Goal: Navigation & Orientation: Find specific page/section

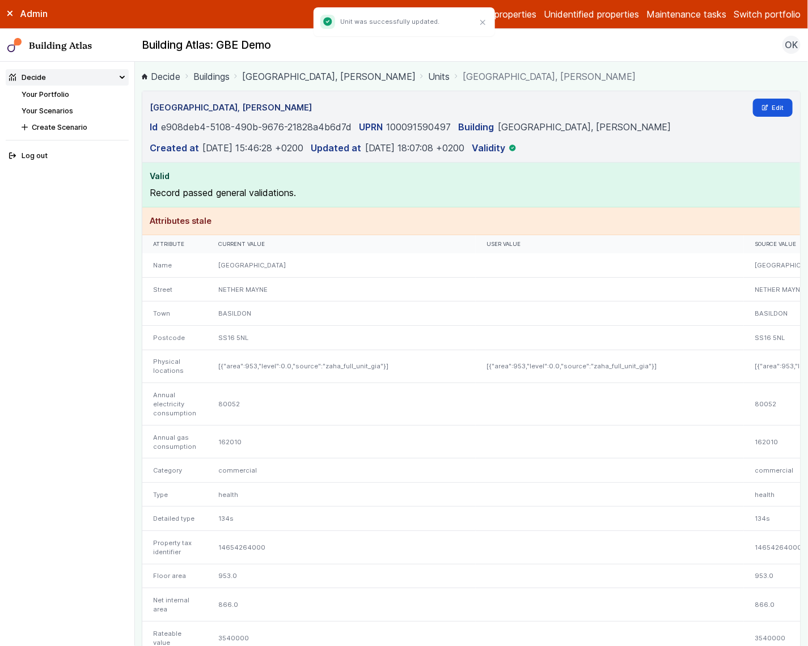
click at [779, 11] on button "Switch portfolio" at bounding box center [767, 14] width 67 height 14
click at [0, 0] on button "E.ON Schools [GEOGRAPHIC_DATA]" at bounding box center [0, 0] width 0 height 0
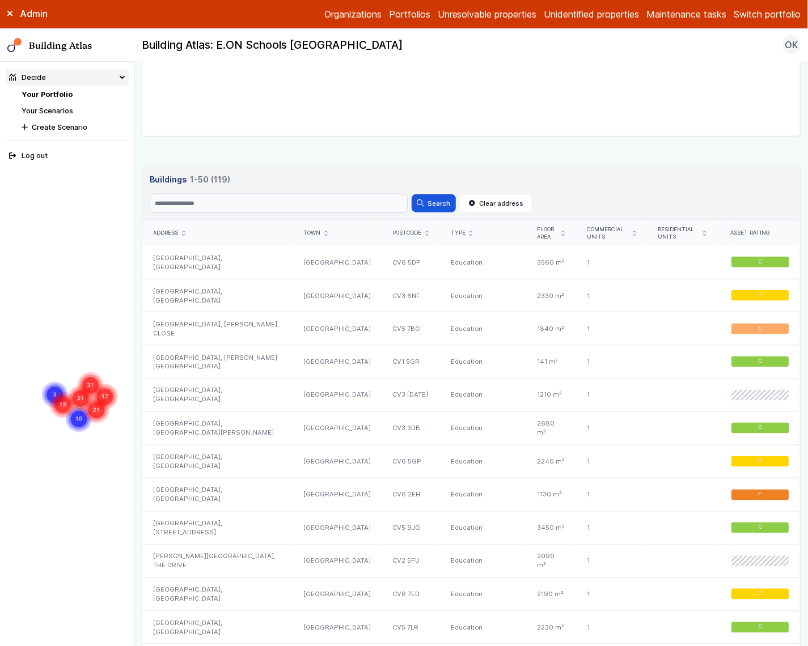
scroll to position [464, 0]
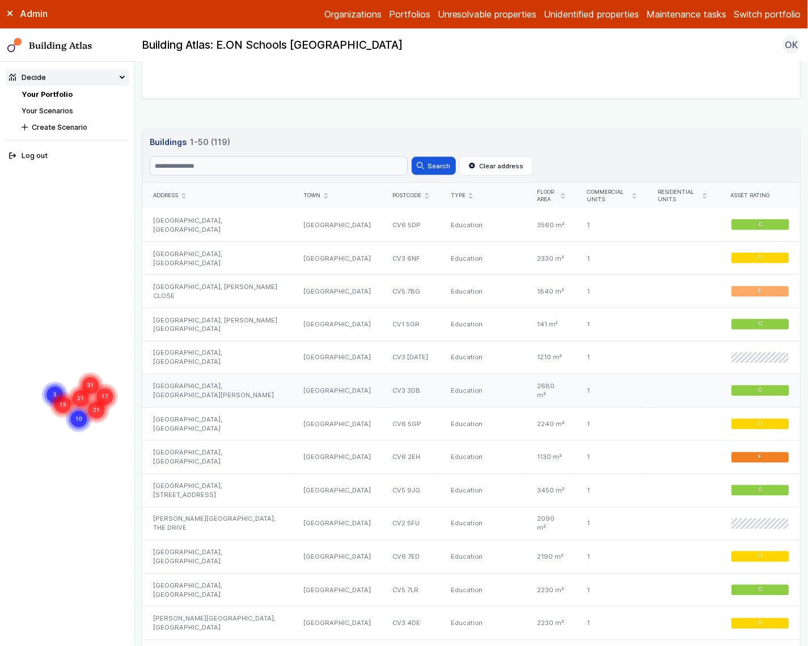
click at [237, 380] on div "[GEOGRAPHIC_DATA], [GEOGRAPHIC_DATA][PERSON_NAME]" at bounding box center [217, 391] width 150 height 33
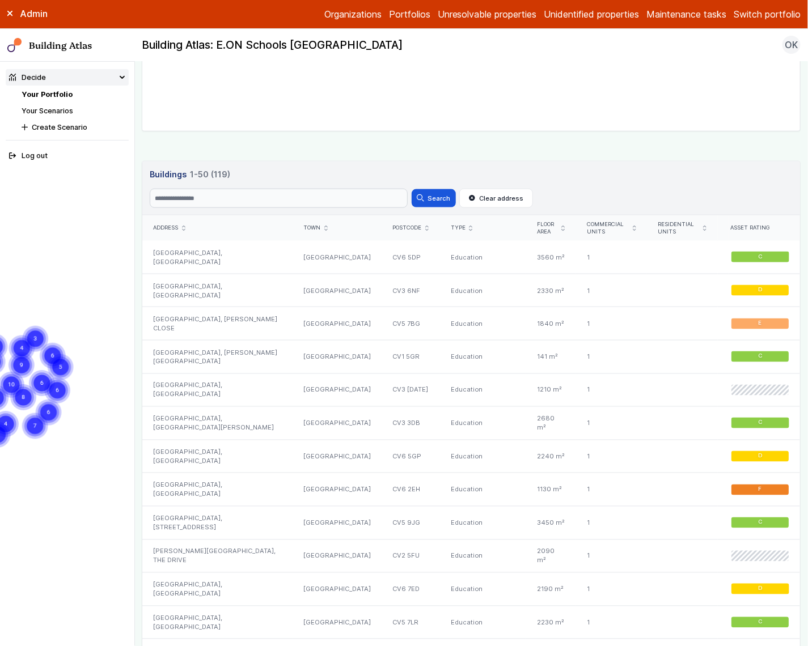
scroll to position [573, 0]
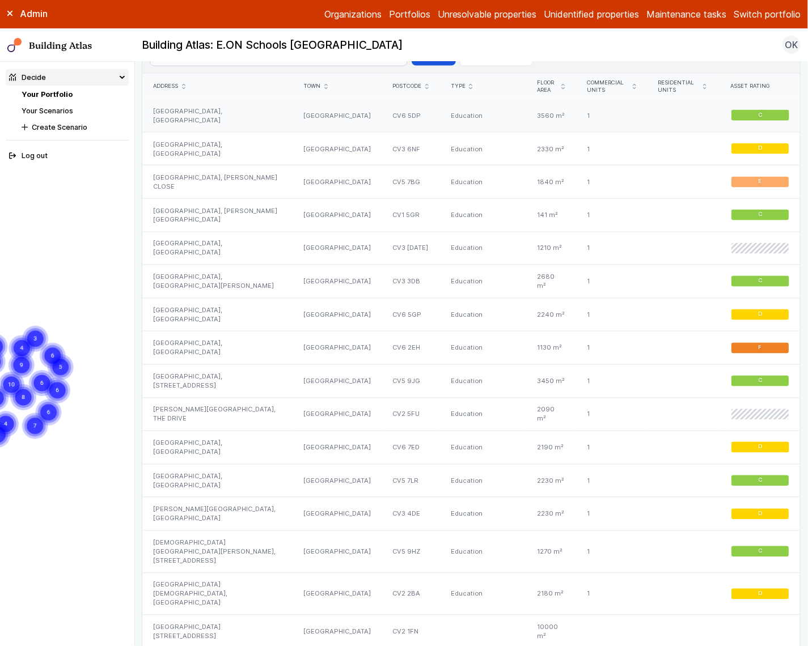
click at [223, 111] on div "[GEOGRAPHIC_DATA], [GEOGRAPHIC_DATA]" at bounding box center [217, 115] width 150 height 33
